Goal: Task Accomplishment & Management: Manage account settings

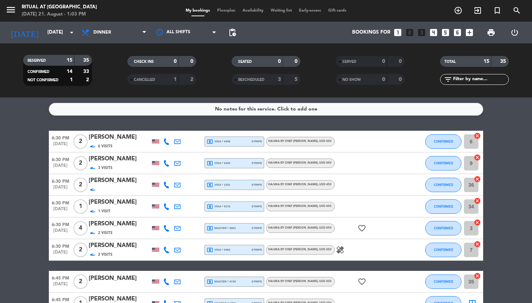
click at [101, 161] on div "[PERSON_NAME]" at bounding box center [119, 158] width 61 height 9
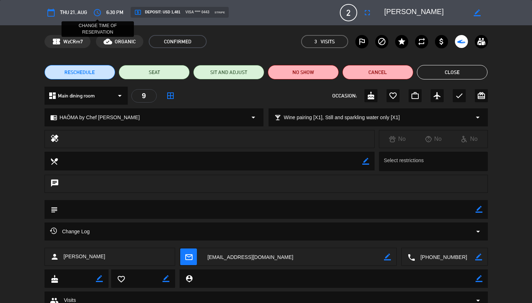
click at [97, 14] on icon "access_time" at bounding box center [97, 12] width 9 height 9
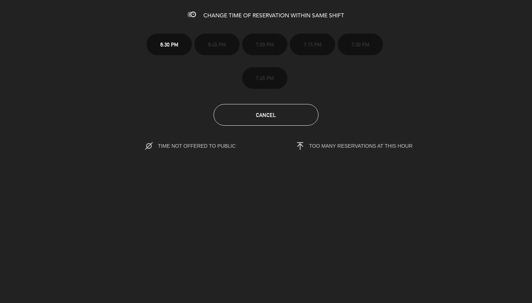
click at [259, 116] on span "Cancel" at bounding box center [266, 115] width 20 height 6
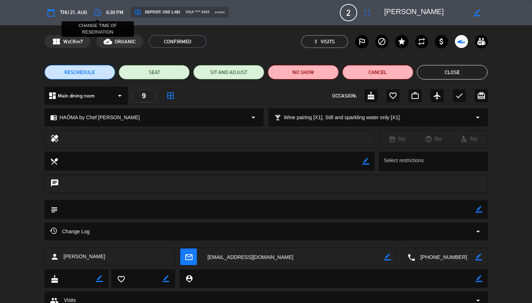
click at [99, 13] on icon "access_time" at bounding box center [97, 12] width 9 height 9
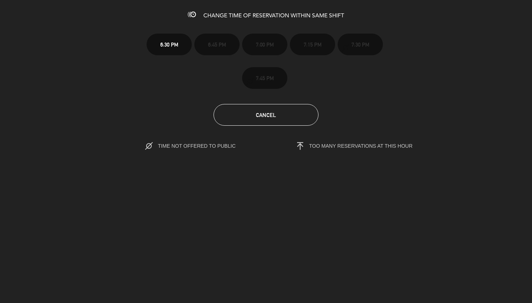
click at [246, 107] on button "Cancel" at bounding box center [265, 115] width 105 height 22
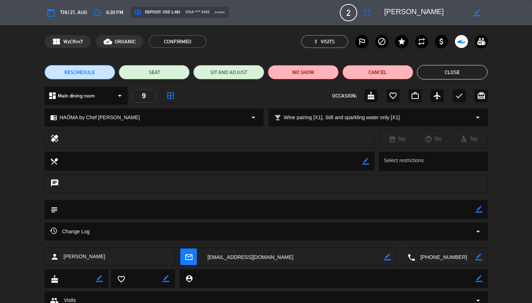
click at [75, 77] on button "RESCHEDULE" at bounding box center [79, 72] width 71 height 14
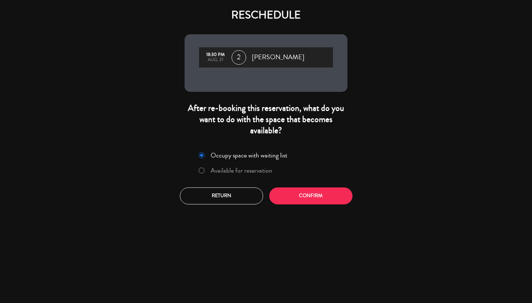
click at [257, 174] on label "Available for reservation" at bounding box center [240, 170] width 61 height 7
click at [329, 201] on button "Confirm" at bounding box center [310, 196] width 83 height 17
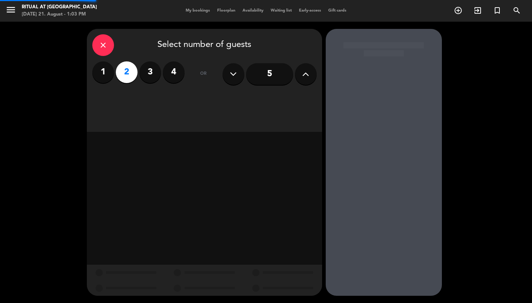
type input "[PHONE_NUMBER]"
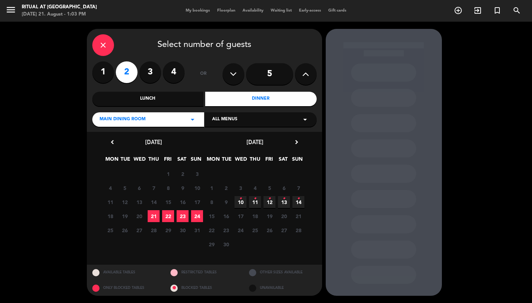
click at [153, 218] on span "21" at bounding box center [154, 216] width 12 height 12
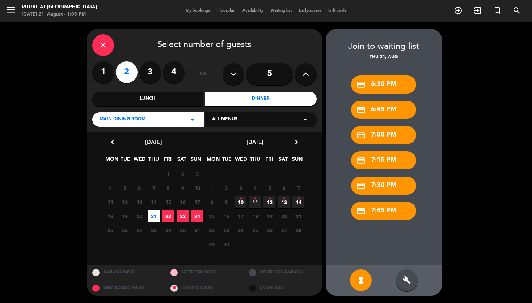
click at [392, 109] on div "credit_card 6:45 PM" at bounding box center [383, 110] width 65 height 18
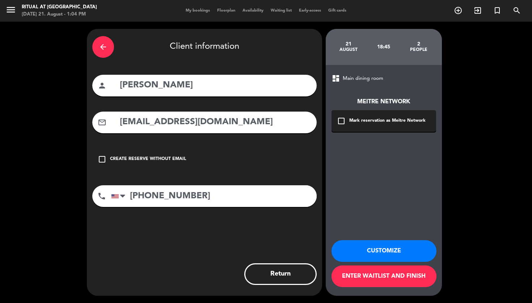
click at [285, 274] on button "Return" at bounding box center [280, 275] width 72 height 22
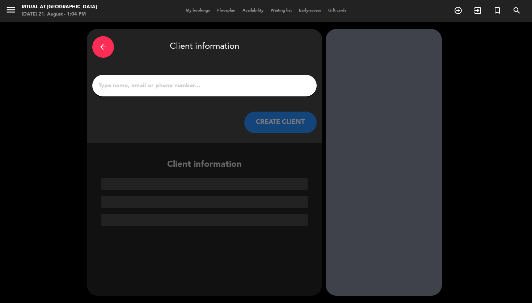
click at [102, 44] on icon "arrow_back" at bounding box center [103, 47] width 9 height 9
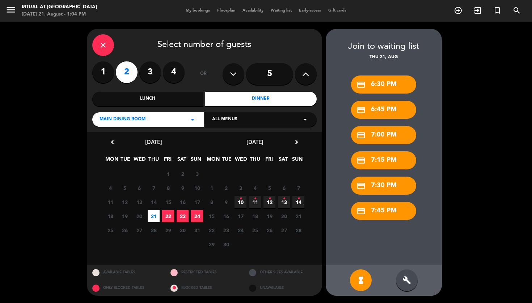
click at [408, 286] on div "build" at bounding box center [407, 281] width 22 height 22
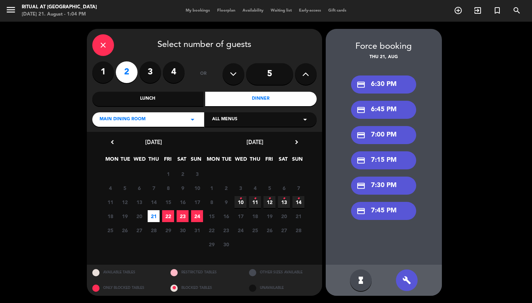
click at [389, 114] on div "credit_card 6:45 PM" at bounding box center [383, 110] width 65 height 18
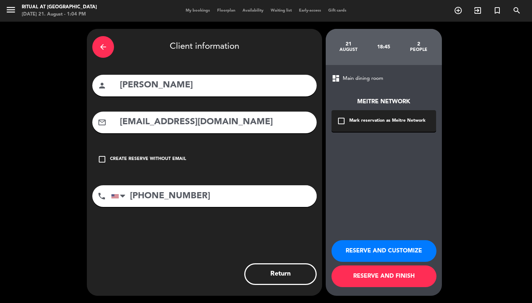
click at [387, 279] on button "RESERVE AND FINISH" at bounding box center [383, 277] width 105 height 22
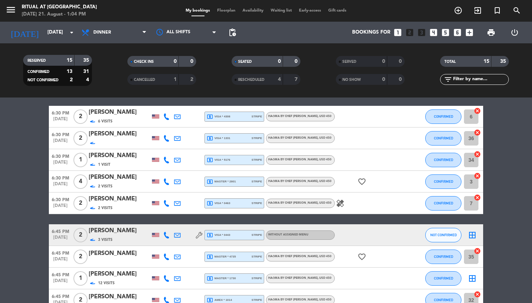
scroll to position [18, 0]
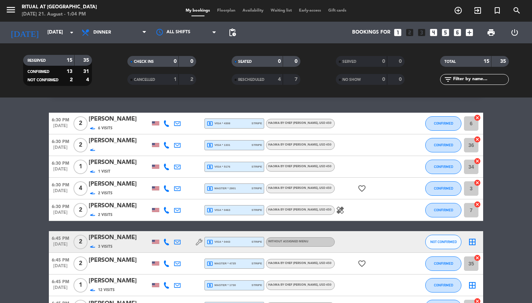
click at [127, 144] on div "[PERSON_NAME]" at bounding box center [119, 140] width 61 height 9
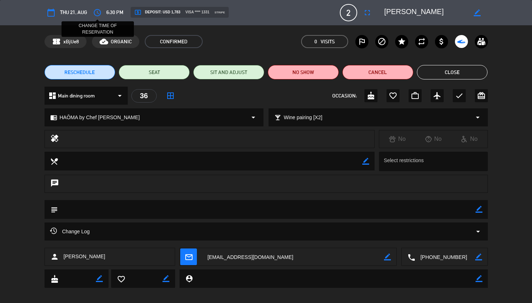
click at [99, 15] on icon "access_time" at bounding box center [97, 12] width 9 height 9
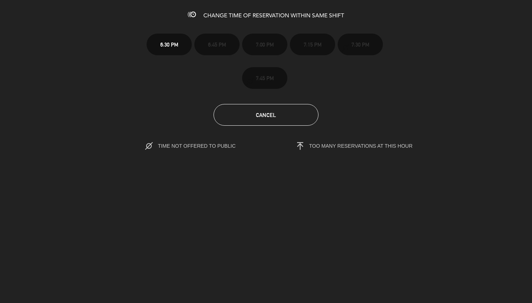
drag, startPoint x: 275, startPoint y: 114, endPoint x: 252, endPoint y: 114, distance: 22.8
click at [275, 114] on span "Cancel" at bounding box center [266, 115] width 20 height 6
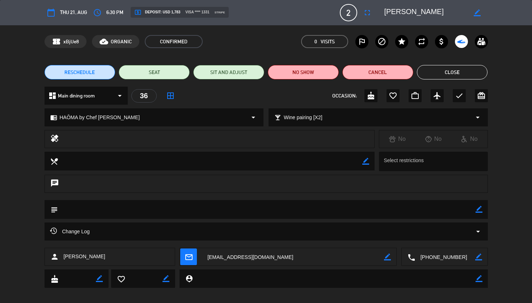
click at [87, 76] on span "RESCHEDULE" at bounding box center [79, 73] width 30 height 8
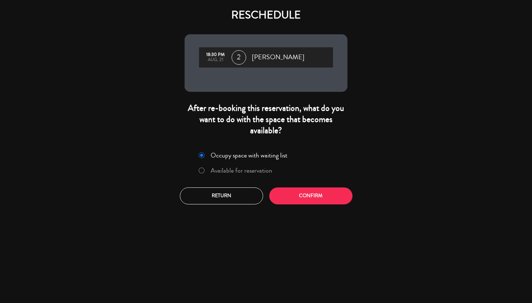
click at [238, 171] on label "Available for reservation" at bounding box center [240, 170] width 61 height 7
click at [321, 199] on button "Confirm" at bounding box center [310, 196] width 83 height 17
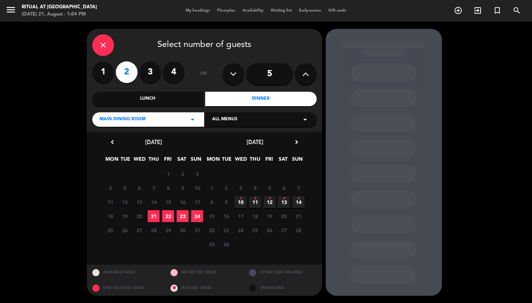
click at [154, 219] on span "21" at bounding box center [154, 216] width 12 height 12
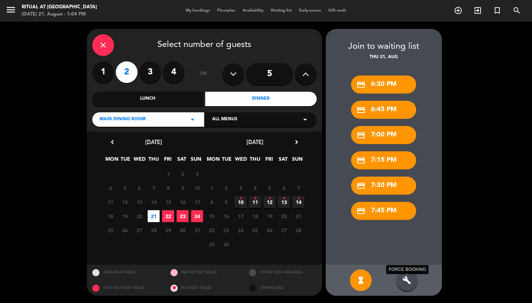
drag, startPoint x: 409, startPoint y: 283, endPoint x: 414, endPoint y: 278, distance: 6.9
click at [409, 283] on icon "build" at bounding box center [406, 280] width 9 height 9
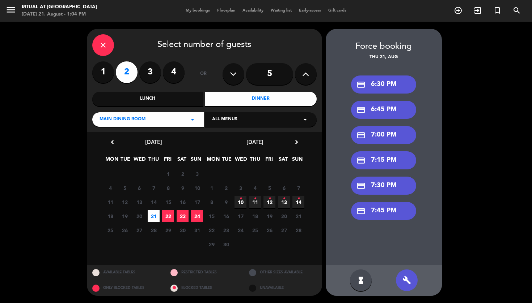
click at [386, 112] on div "credit_card 6:45 PM" at bounding box center [383, 110] width 65 height 18
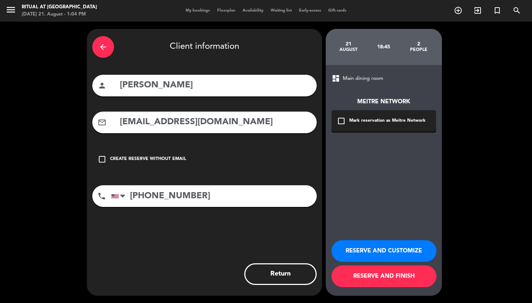
click at [388, 272] on button "RESERVE AND FINISH" at bounding box center [383, 277] width 105 height 22
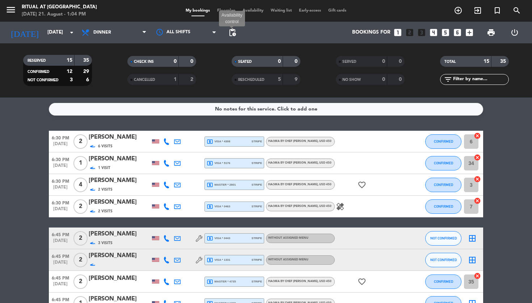
click at [230, 35] on span "pending_actions" at bounding box center [232, 32] width 9 height 9
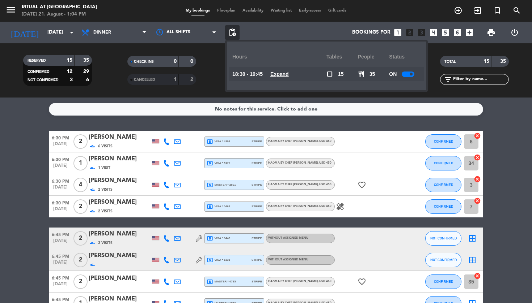
click at [406, 75] on div at bounding box center [407, 74] width 13 height 5
click at [506, 147] on bookings-row "6:30 PM [DATE] 2 [PERSON_NAME] 6 Visits local_atm visa * 4308 stripe HAŌMA by C…" at bounding box center [266, 309] width 532 height 356
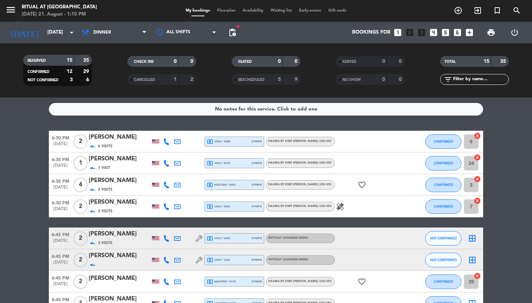
click at [117, 140] on div "[PERSON_NAME]" at bounding box center [119, 137] width 61 height 9
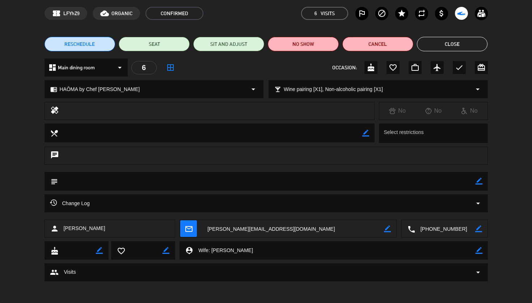
scroll to position [28, 0]
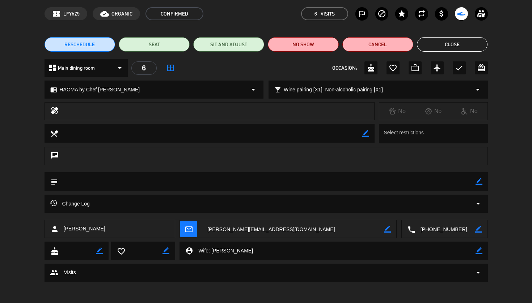
click at [223, 249] on textarea at bounding box center [334, 251] width 282 height 18
click at [464, 48] on button "Close" at bounding box center [452, 44] width 71 height 14
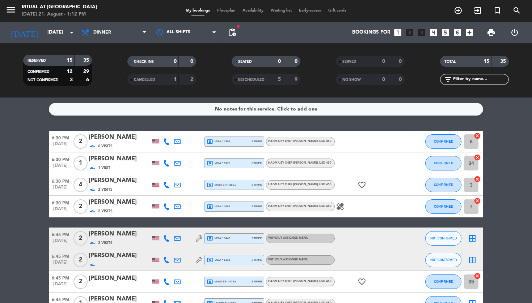
click at [108, 207] on div "[PERSON_NAME]" at bounding box center [119, 202] width 61 height 9
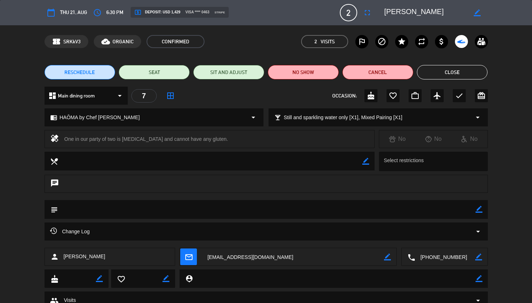
click at [221, 259] on textarea at bounding box center [293, 257] width 182 height 18
click at [455, 72] on button "Close" at bounding box center [452, 72] width 71 height 14
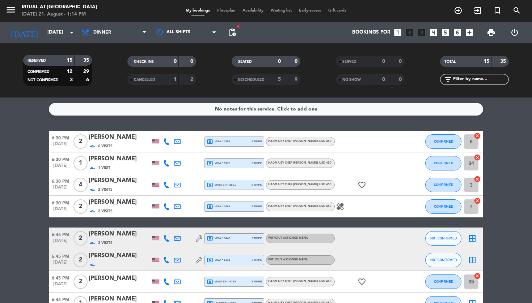
click at [119, 206] on div "[PERSON_NAME]" at bounding box center [119, 202] width 61 height 9
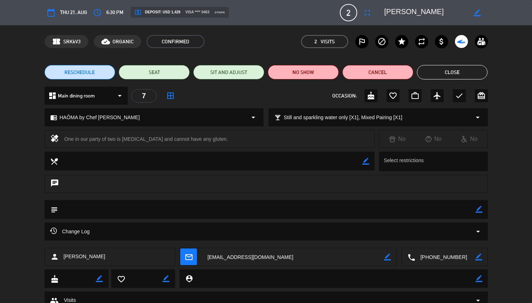
drag, startPoint x: 477, startPoint y: 278, endPoint x: 380, endPoint y: 279, distance: 97.3
click at [470, 278] on div "person_pin border_color" at bounding box center [333, 279] width 308 height 18
click at [481, 279] on icon "border_color" at bounding box center [478, 279] width 7 height 7
click at [427, 282] on textarea at bounding box center [334, 279] width 282 height 18
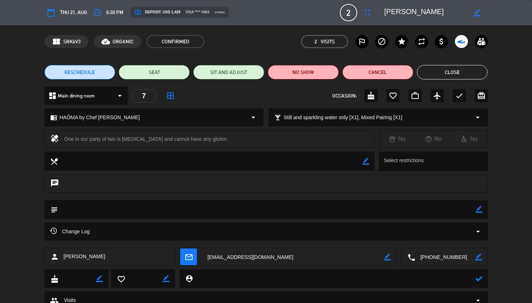
click at [427, 282] on textarea at bounding box center [334, 279] width 282 height 18
type textarea "[PERSON_NAME]"
click at [479, 281] on icon at bounding box center [478, 279] width 7 height 7
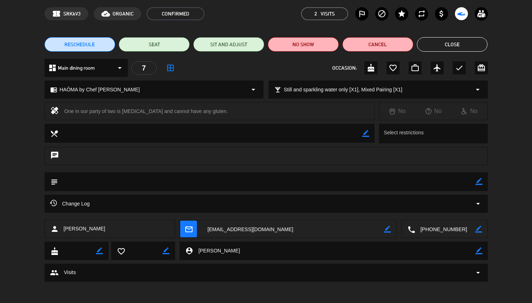
click at [457, 49] on button "Close" at bounding box center [452, 44] width 71 height 14
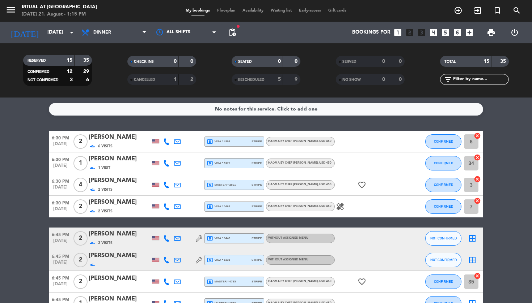
click at [122, 237] on div "[PERSON_NAME]" at bounding box center [119, 234] width 61 height 9
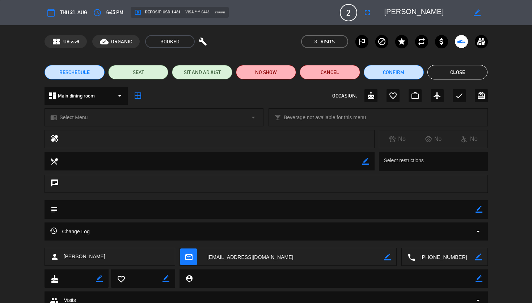
click at [478, 280] on icon "border_color" at bounding box center [478, 279] width 7 height 7
click at [374, 279] on textarea at bounding box center [334, 279] width 282 height 18
paste textarea "Mayumi"
type textarea "Mayumi"
click at [478, 279] on icon at bounding box center [478, 279] width 7 height 7
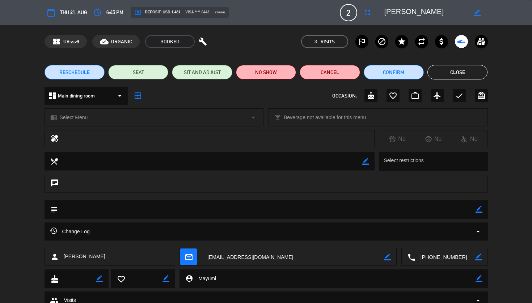
click at [469, 76] on button "Close" at bounding box center [457, 72] width 60 height 14
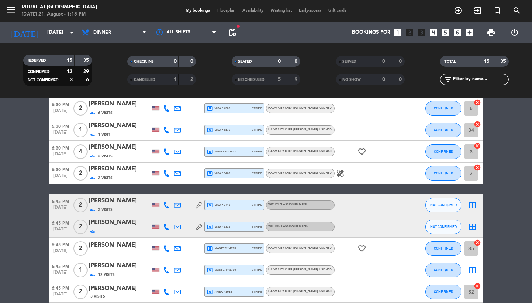
scroll to position [48, 0]
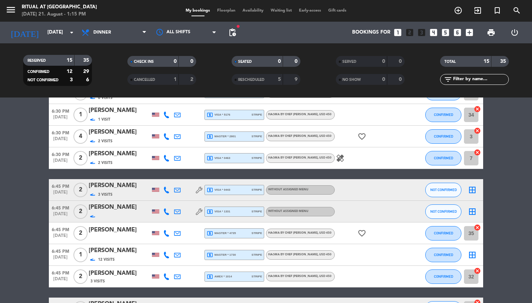
click at [111, 209] on div "[PERSON_NAME]" at bounding box center [119, 207] width 61 height 9
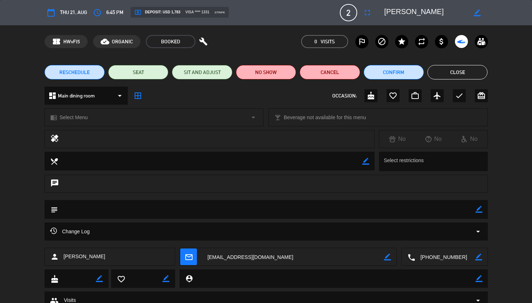
click at [482, 280] on div "person_pin border_color" at bounding box center [333, 279] width 308 height 18
click at [480, 280] on icon "border_color" at bounding box center [478, 279] width 7 height 7
click at [414, 280] on textarea at bounding box center [334, 279] width 282 height 18
paste textarea "[PERSON_NAME]"
type textarea "[PERSON_NAME]"
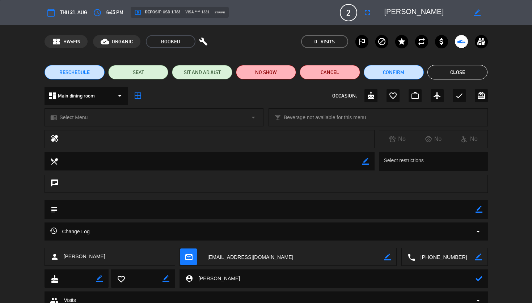
drag, startPoint x: 478, startPoint y: 278, endPoint x: 471, endPoint y: 279, distance: 6.9
click at [478, 278] on icon at bounding box center [478, 279] width 7 height 7
click at [458, 73] on button "Close" at bounding box center [457, 72] width 60 height 14
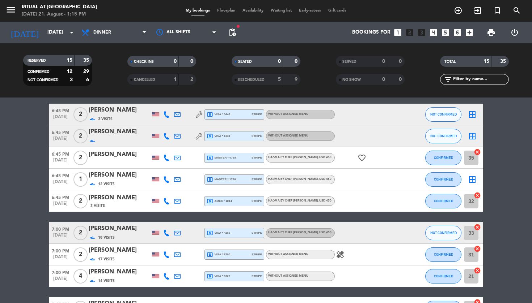
scroll to position [125, 0]
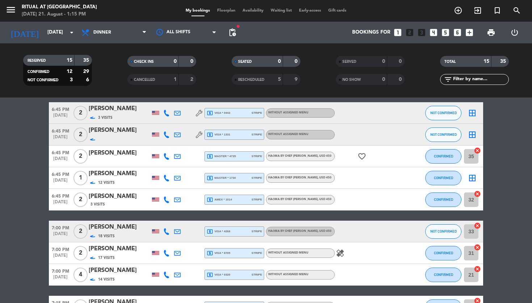
click at [176, 157] on icon at bounding box center [177, 156] width 7 height 7
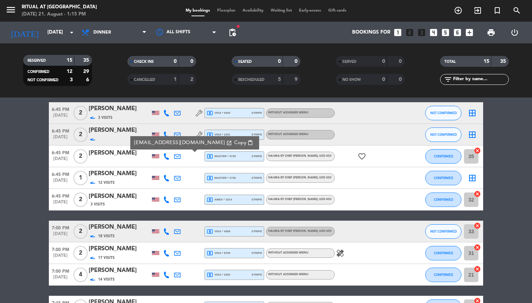
click at [168, 145] on link "[EMAIL_ADDRESS][DOMAIN_NAME] open_in_new" at bounding box center [183, 143] width 98 height 8
click at [234, 144] on span "Copy" at bounding box center [240, 143] width 12 height 8
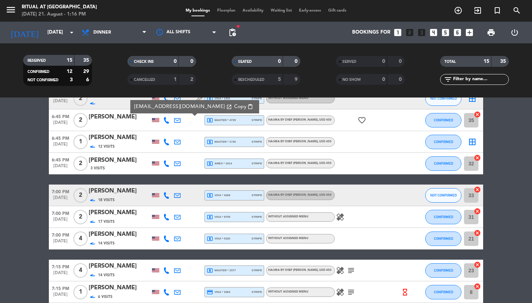
scroll to position [183, 0]
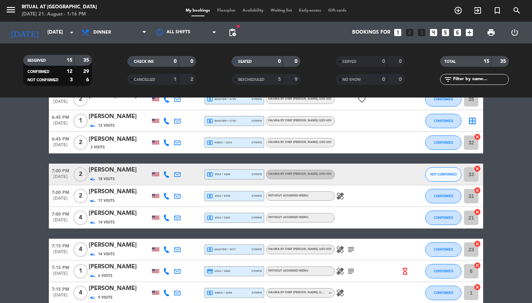
click at [125, 141] on div "[PERSON_NAME]" at bounding box center [119, 139] width 61 height 9
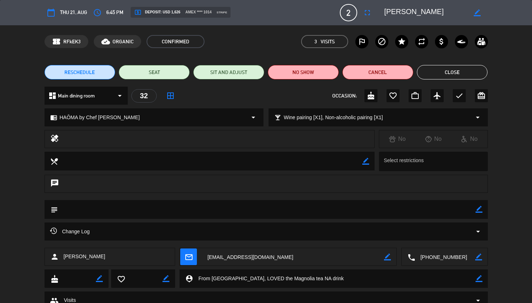
click at [259, 255] on textarea at bounding box center [293, 257] width 182 height 18
click at [292, 242] on span "content_paste Click to copy" at bounding box center [293, 240] width 39 height 8
click at [469, 73] on button "Close" at bounding box center [452, 72] width 71 height 14
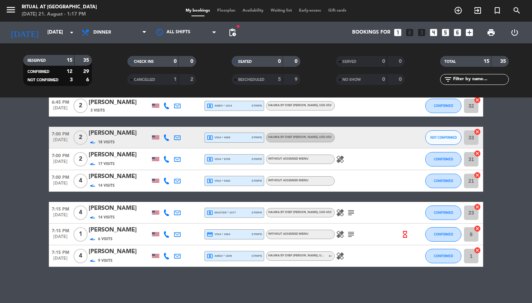
scroll to position [219, 0]
click at [107, 176] on div "[PERSON_NAME]" at bounding box center [119, 176] width 61 height 9
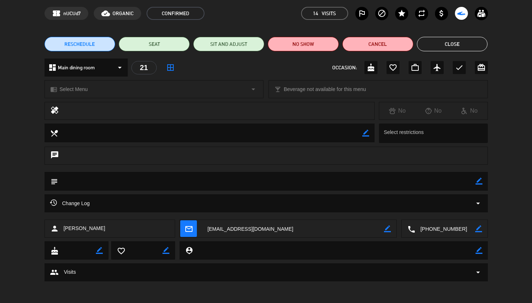
scroll to position [28, 0]
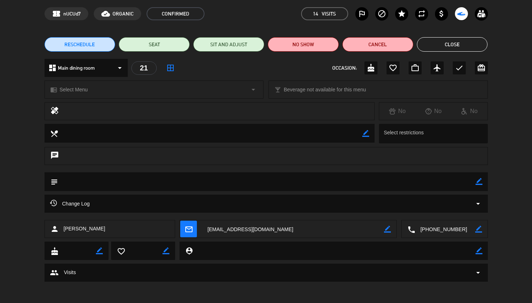
click at [88, 230] on span "[PERSON_NAME]" at bounding box center [85, 229] width 42 height 8
click at [100, 227] on div "person [PERSON_NAME]" at bounding box center [109, 229] width 131 height 18
drag, startPoint x: 106, startPoint y: 226, endPoint x: 59, endPoint y: 228, distance: 46.7
click at [59, 228] on div "person [PERSON_NAME]" at bounding box center [109, 229] width 131 height 18
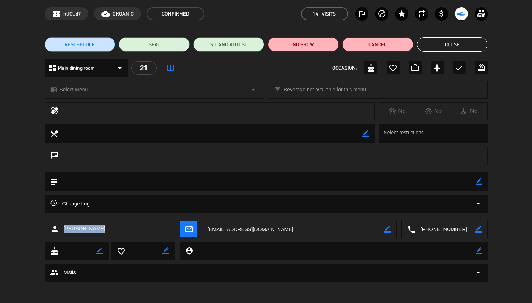
copy div "[PERSON_NAME]"
click at [480, 253] on icon "border_color" at bounding box center [478, 251] width 7 height 7
click at [365, 254] on textarea at bounding box center [334, 251] width 282 height 18
paste textarea "[PERSON_NAME]"
type textarea "[PERSON_NAME]"
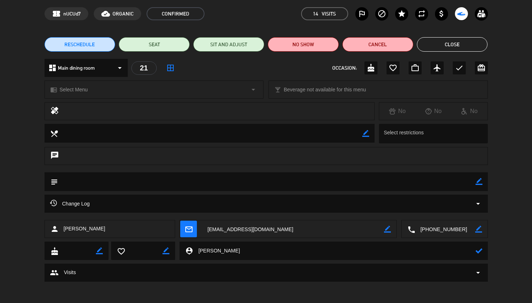
drag, startPoint x: 477, startPoint y: 251, endPoint x: 478, endPoint y: 246, distance: 4.8
click at [477, 251] on icon at bounding box center [478, 251] width 7 height 7
click at [462, 51] on button "Close" at bounding box center [452, 44] width 71 height 14
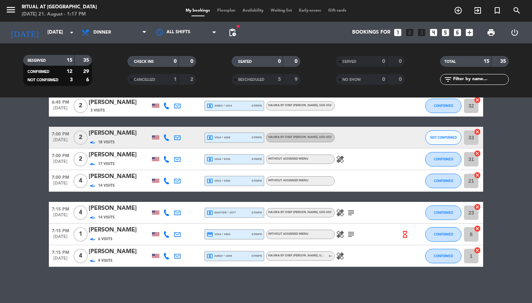
click at [115, 253] on div "[PERSON_NAME]" at bounding box center [119, 251] width 61 height 9
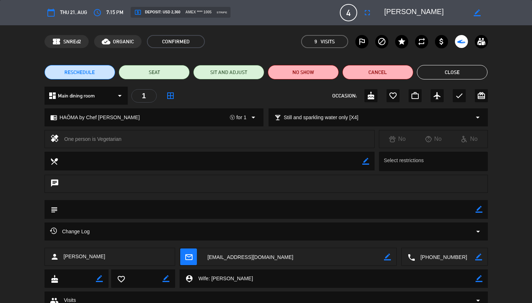
click at [226, 281] on textarea at bounding box center [334, 279] width 282 height 18
click at [478, 74] on button "Close" at bounding box center [452, 72] width 71 height 14
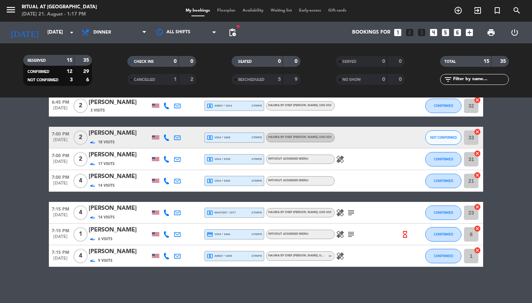
click at [108, 208] on div "[PERSON_NAME]" at bounding box center [119, 208] width 61 height 9
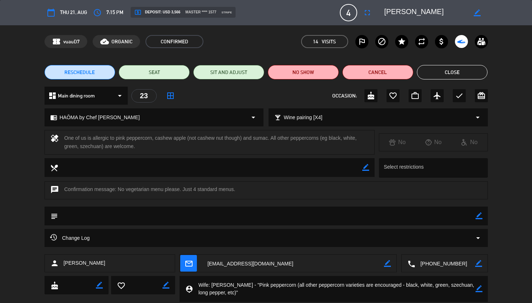
click at [221, 287] on textarea at bounding box center [334, 289] width 282 height 26
click at [452, 67] on button "Close" at bounding box center [452, 72] width 71 height 14
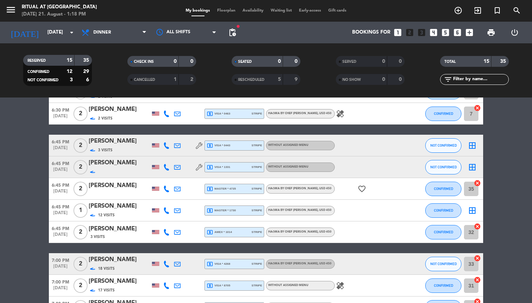
scroll to position [105, 0]
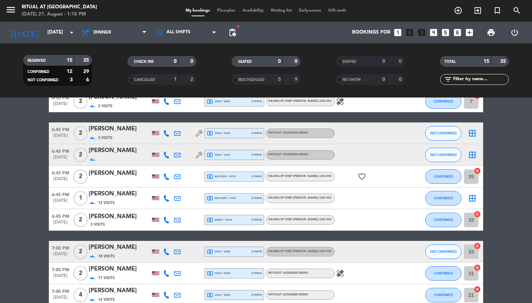
click at [178, 176] on icon at bounding box center [177, 177] width 7 height 7
click at [234, 162] on span "Copy" at bounding box center [240, 163] width 12 height 8
click at [176, 220] on icon at bounding box center [177, 220] width 7 height 7
click at [238, 207] on span "Copy" at bounding box center [244, 207] width 12 height 8
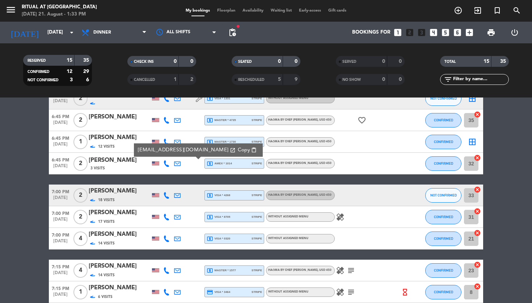
scroll to position [163, 0]
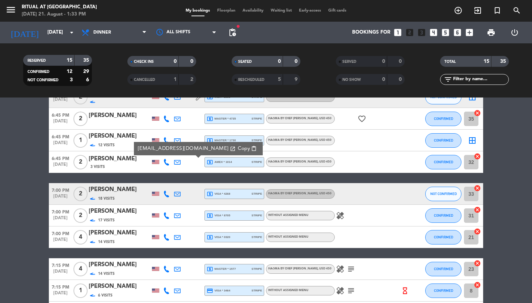
click at [65, 194] on span "[DATE]" at bounding box center [60, 198] width 23 height 8
